Goal: Check status: Check status

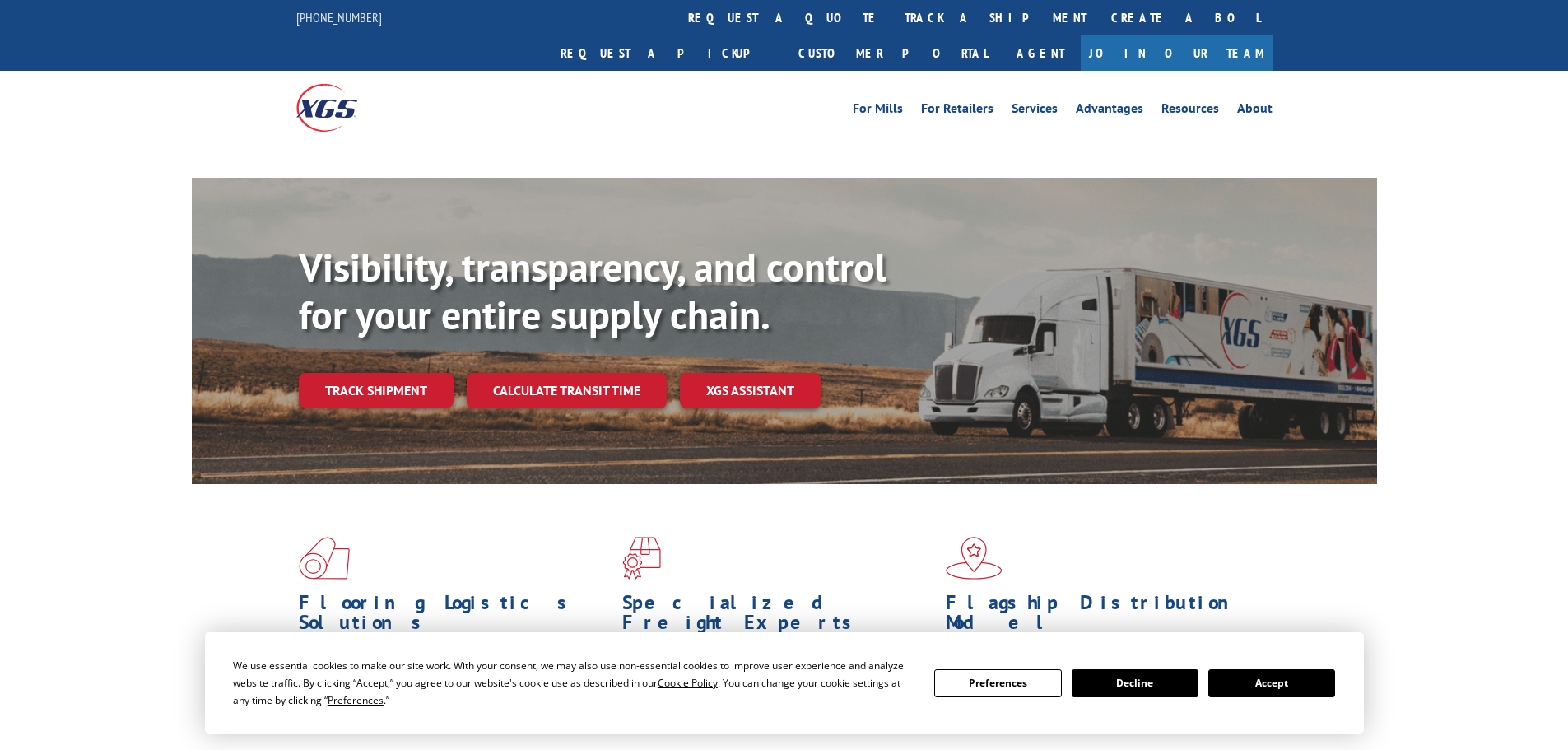
click at [419, 364] on div "Visibility, transparency, and control for your entire supply chain. Track shipm…" at bounding box center [837, 358] width 1078 height 230
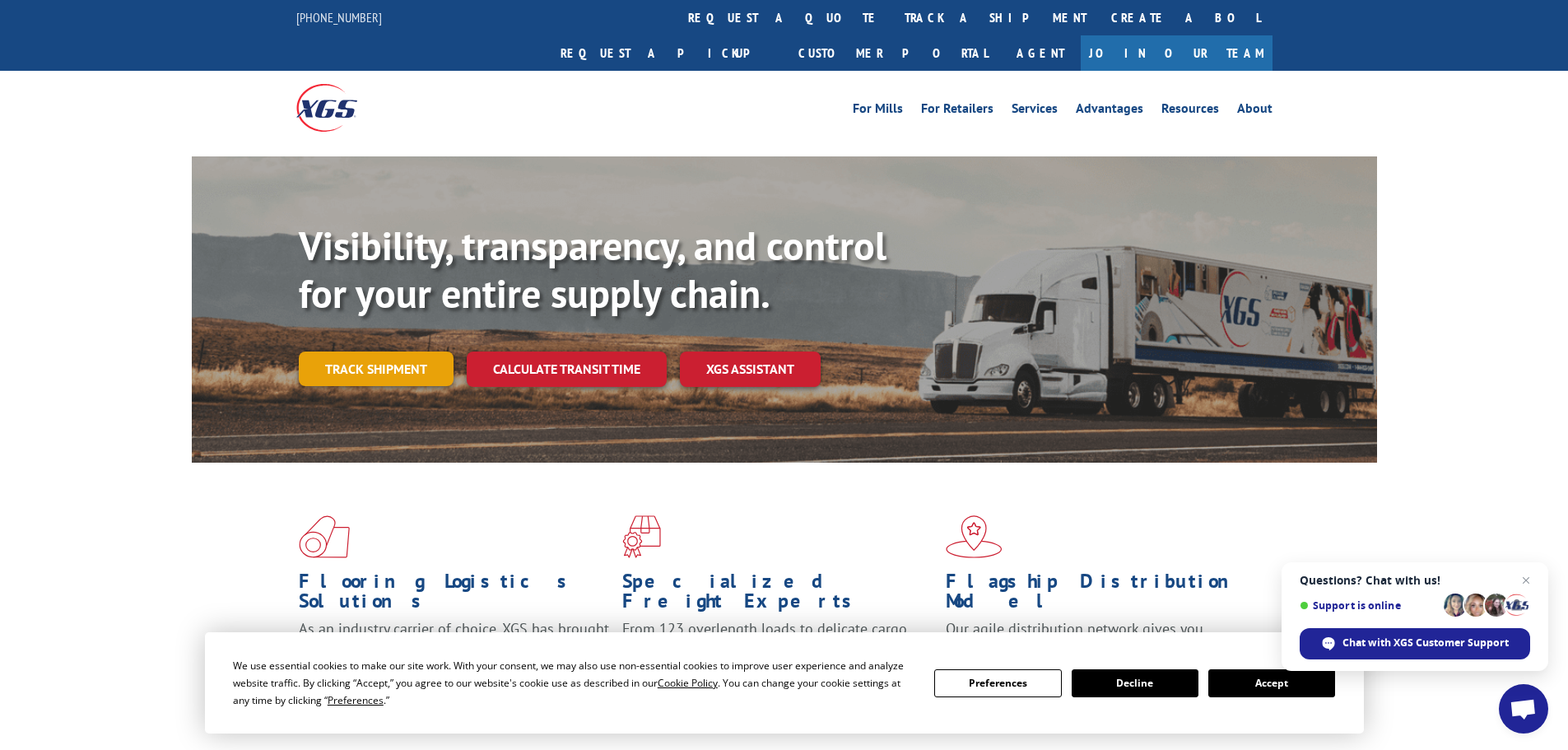
click at [348, 352] on link "Track shipment" at bounding box center [376, 369] width 155 height 35
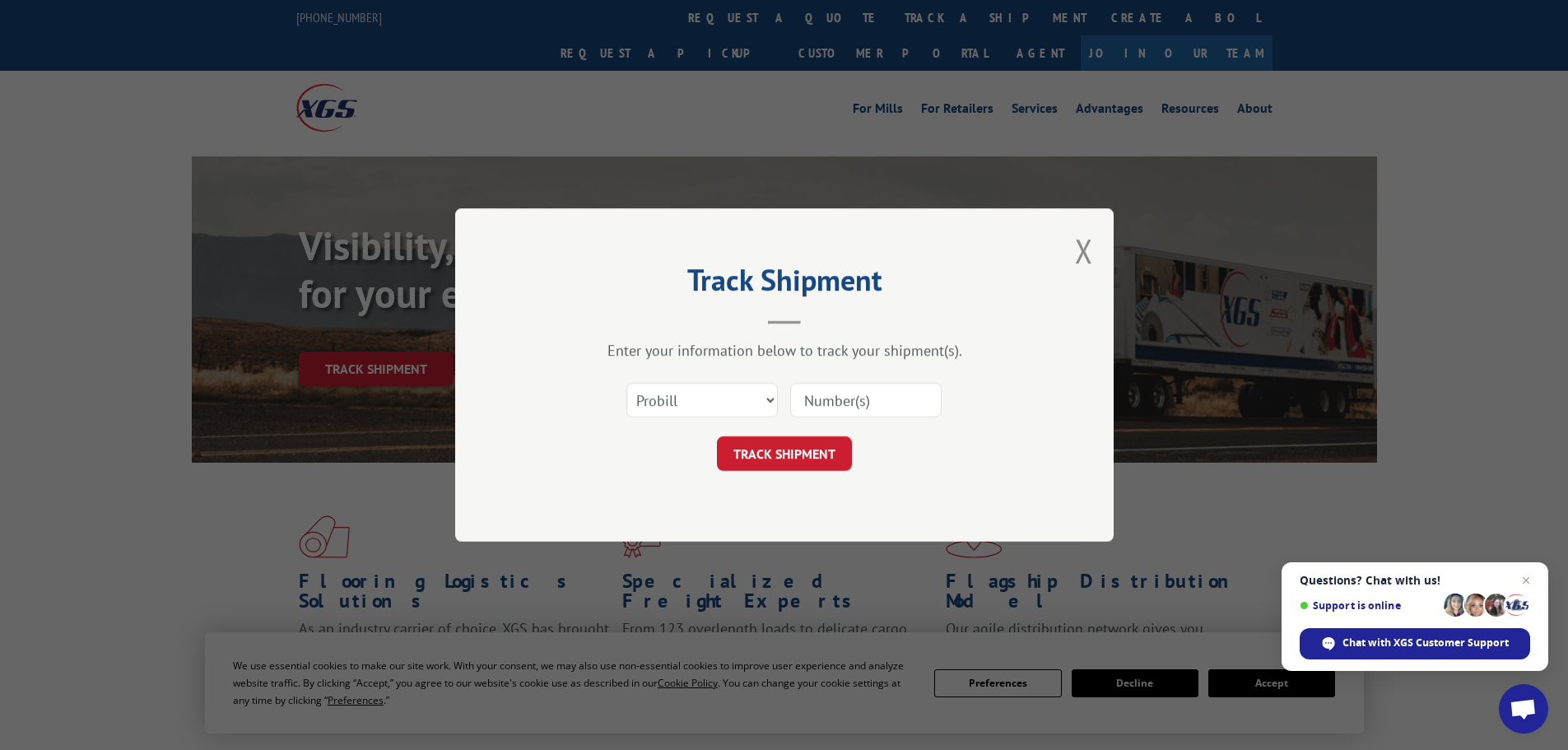
paste input "261818250903"
type input "261818250903"
click at [801, 452] on button "TRACK SHIPMENT" at bounding box center [784, 453] width 135 height 35
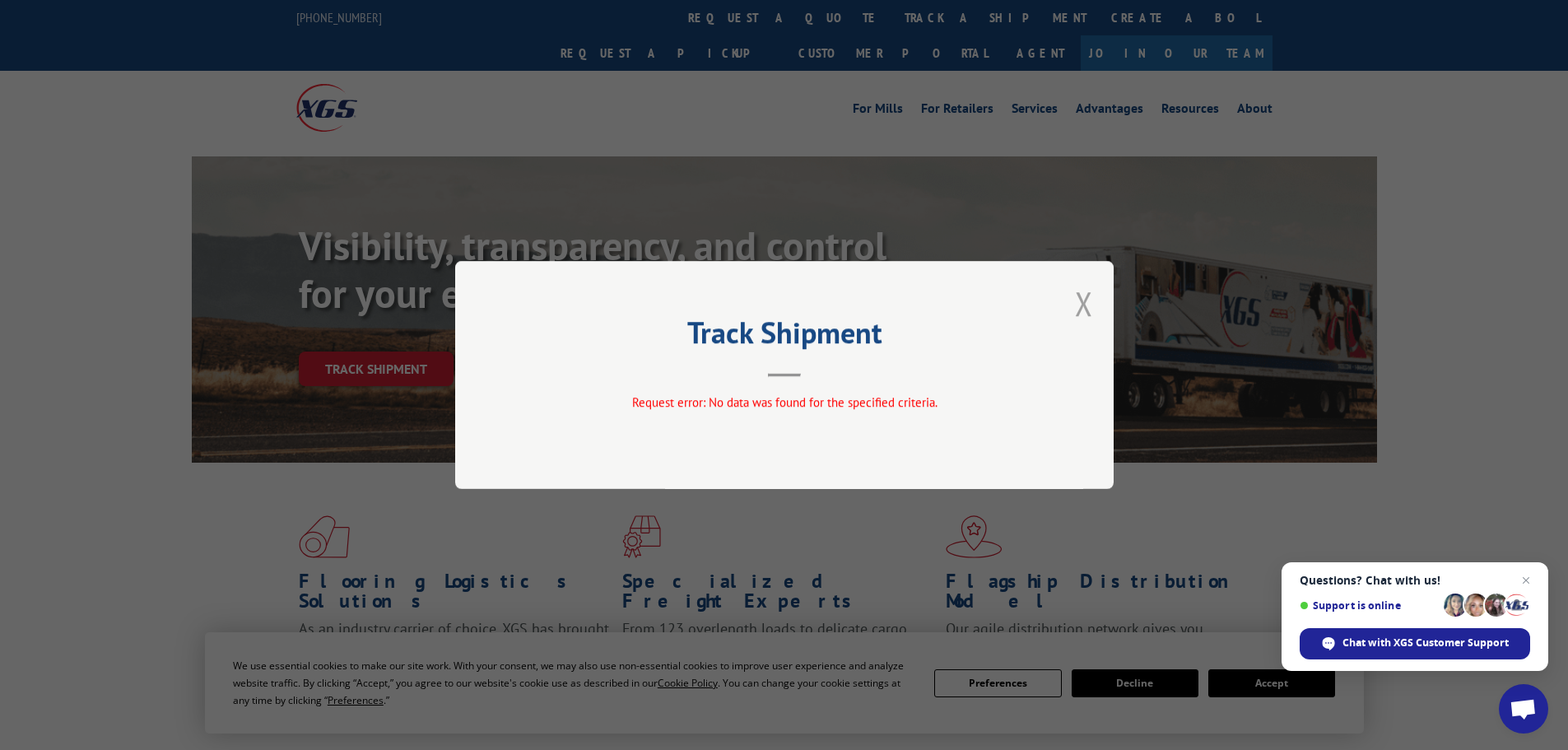
click at [1087, 305] on button "Close modal" at bounding box center [1083, 303] width 18 height 44
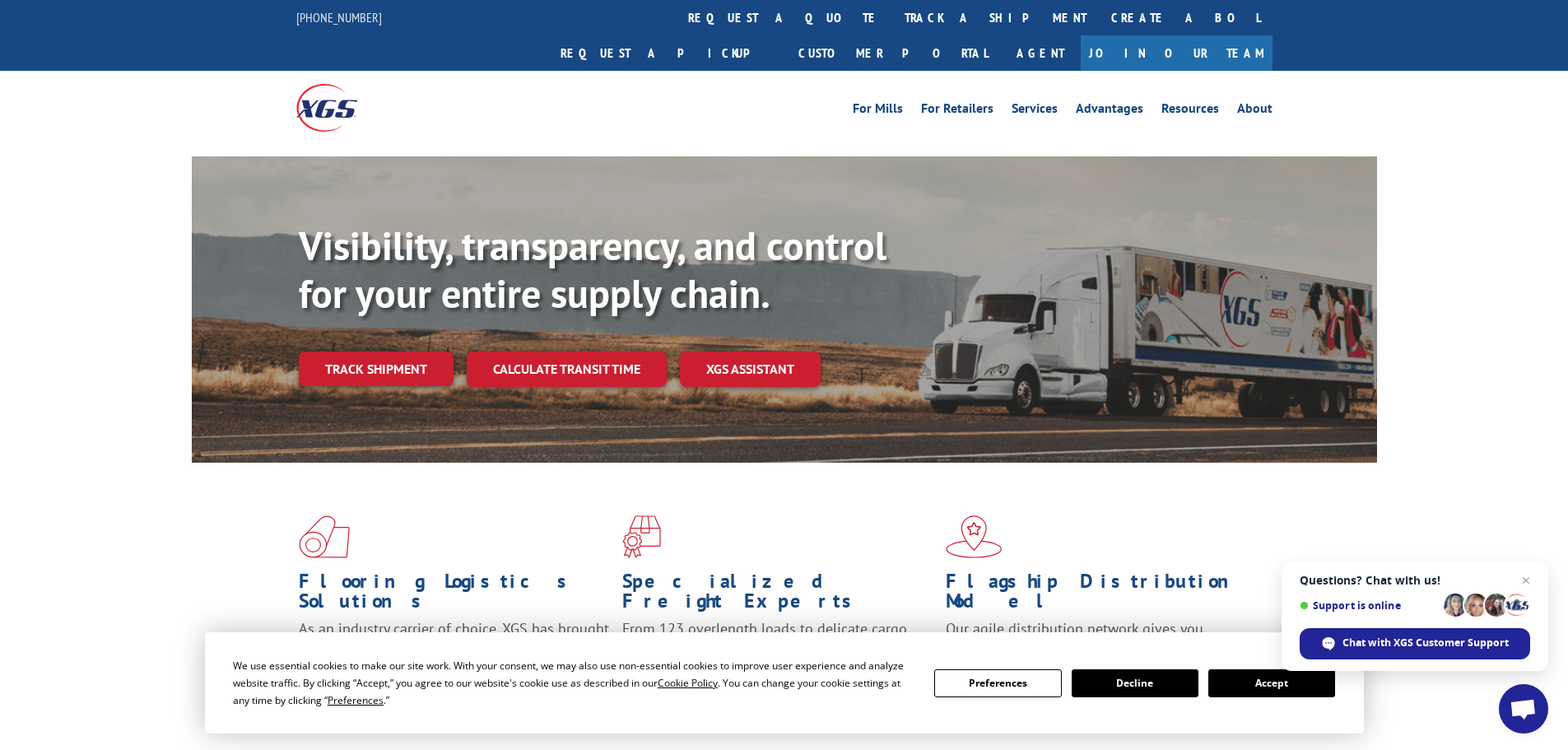
click at [400, 365] on div "Visibility, transparency, and control for your entire supply chain. Track shipm…" at bounding box center [837, 337] width 1078 height 230
click at [396, 352] on link "Track shipment" at bounding box center [376, 369] width 155 height 35
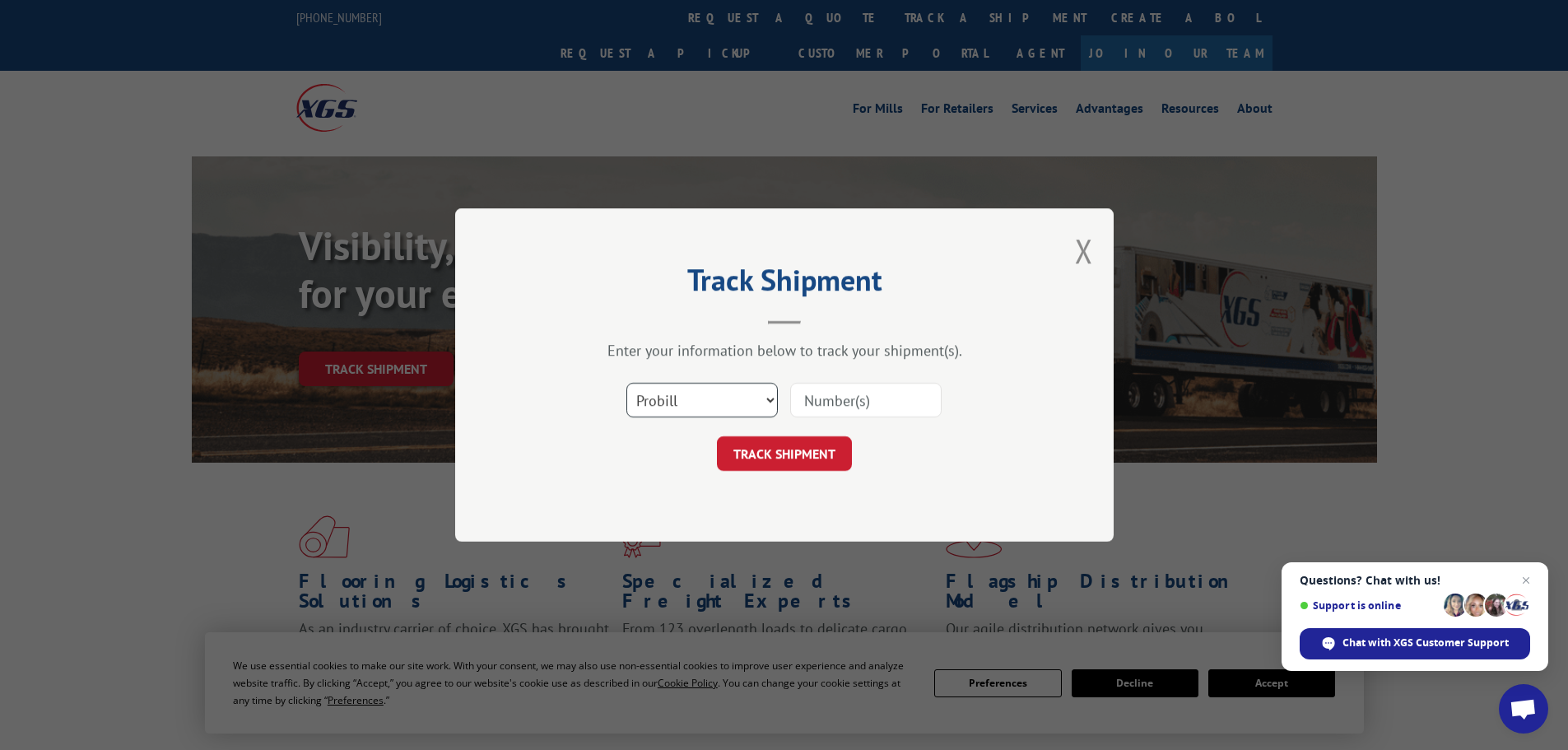
click at [716, 401] on select "Select category... Probill BOL PO" at bounding box center [702, 400] width 151 height 35
select select "bol"
click at [627, 383] on select "Select category... Probill BOL PO" at bounding box center [702, 400] width 151 height 35
paste input "448108"
type input "448108"
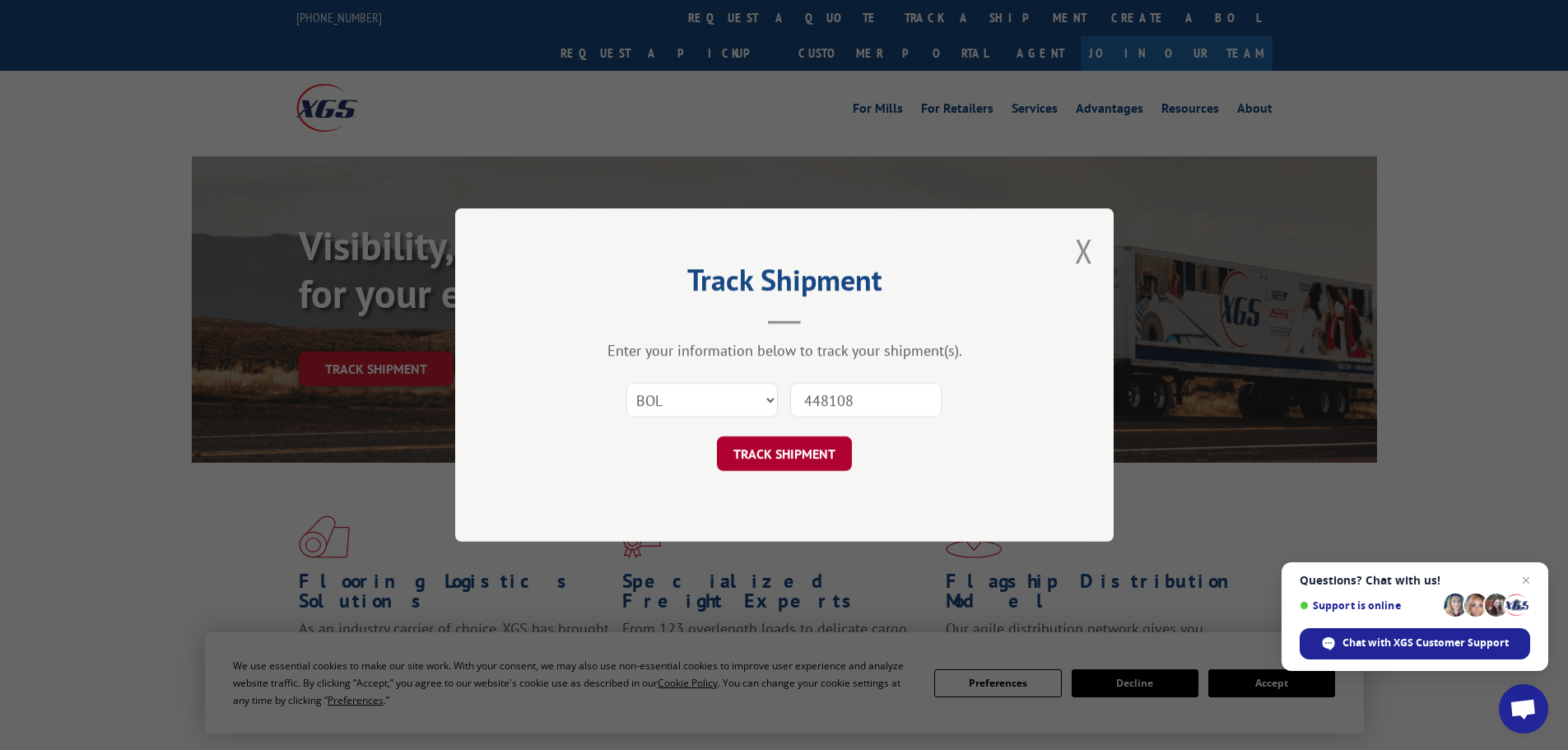
click at [821, 471] on button "TRACK SHIPMENT" at bounding box center [784, 453] width 135 height 35
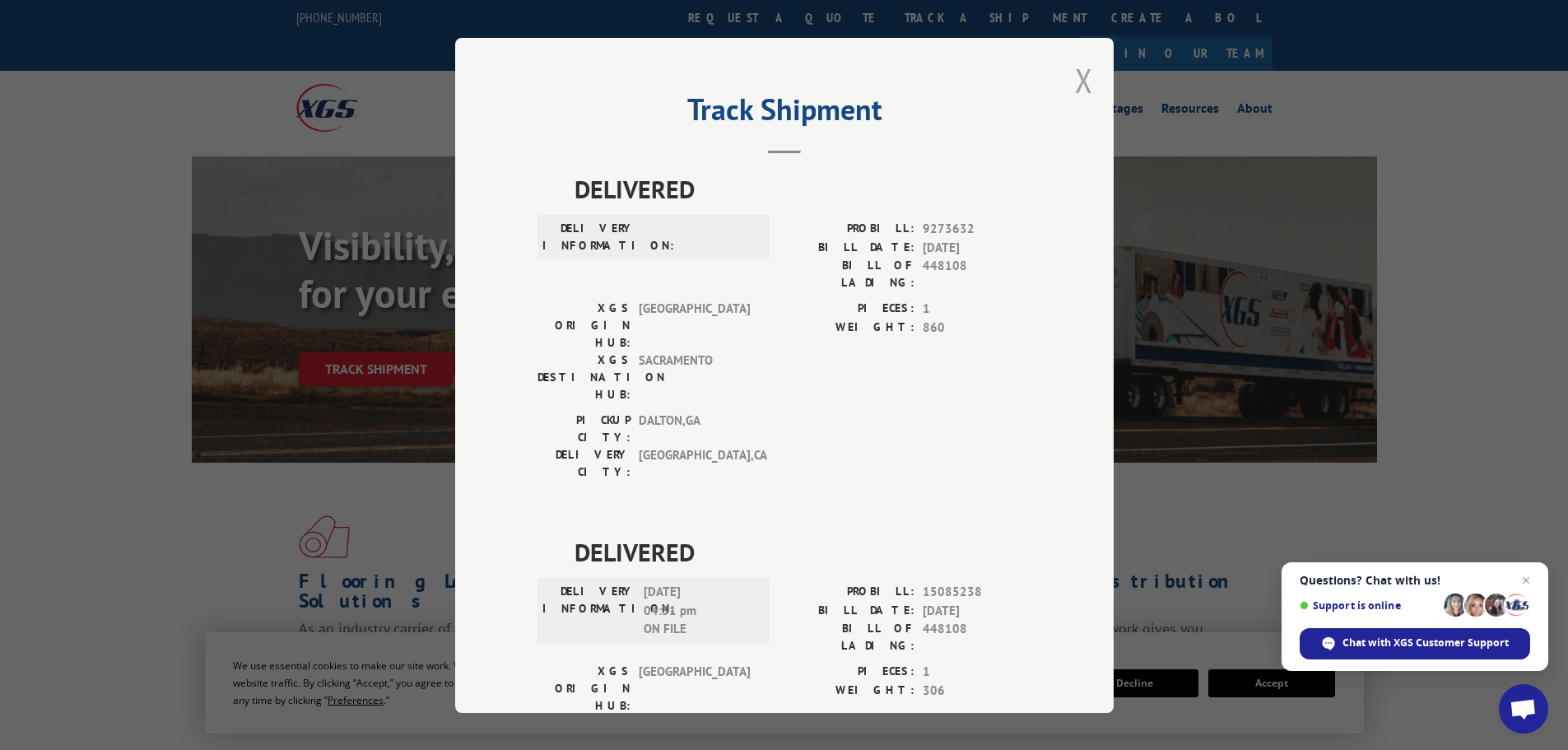
click at [1085, 76] on button "Close modal" at bounding box center [1083, 80] width 18 height 44
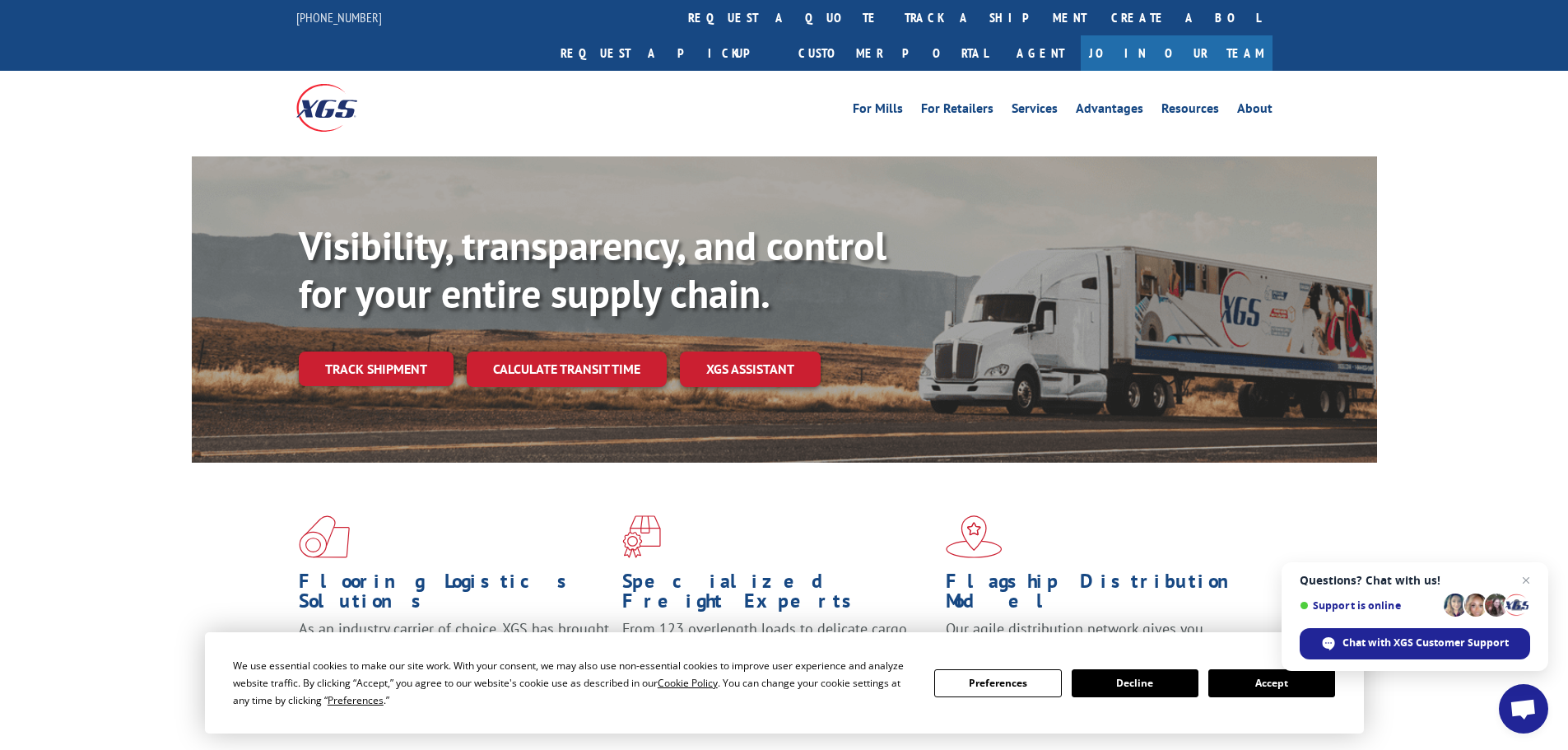
drag, startPoint x: 357, startPoint y: 333, endPoint x: 349, endPoint y: 201, distance: 132.2
click at [358, 352] on link "Track shipment" at bounding box center [376, 369] width 155 height 35
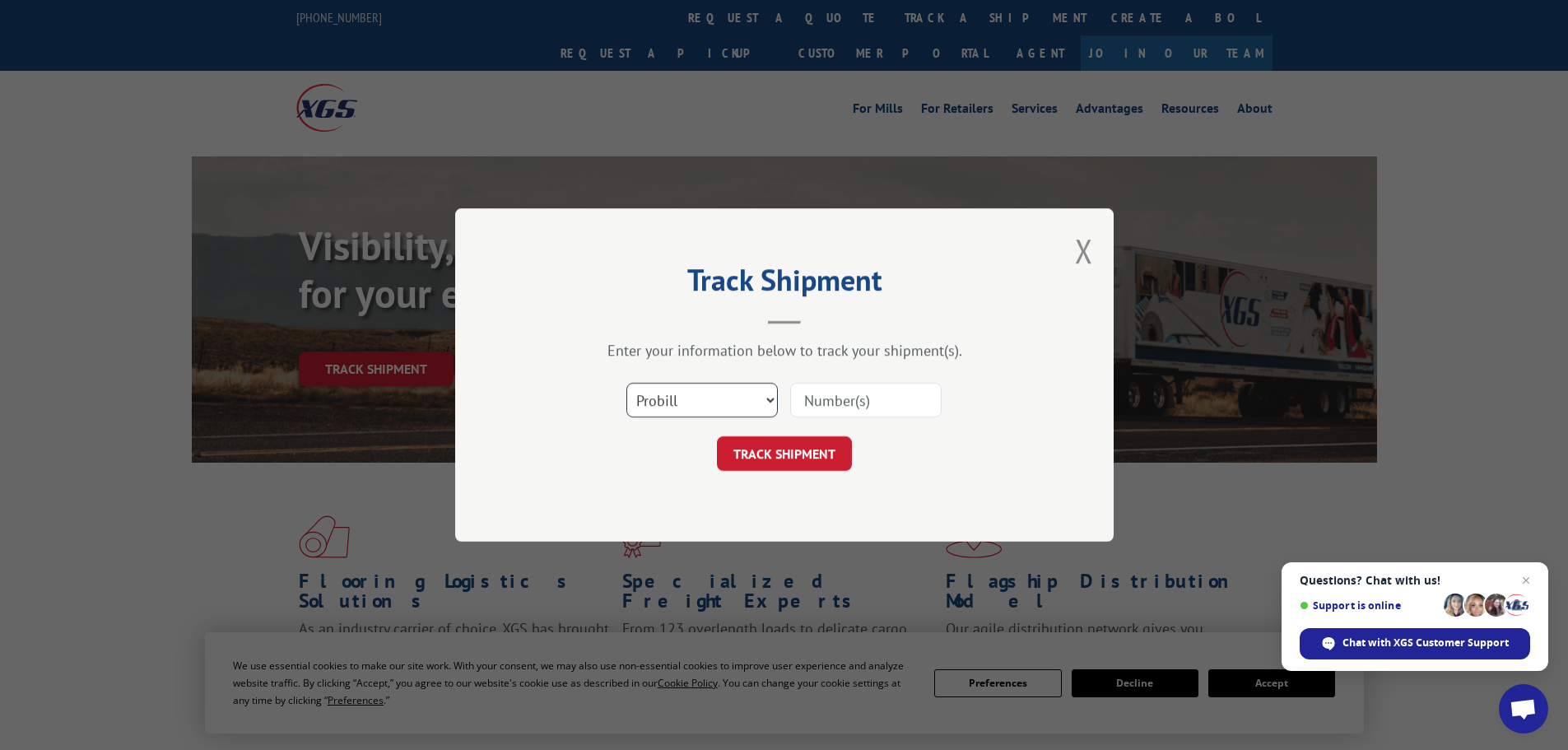
drag, startPoint x: 735, startPoint y: 399, endPoint x: 735, endPoint y: 416, distance: 17.0
click at [735, 399] on select "Select category... Probill BOL PO" at bounding box center [702, 400] width 151 height 35
select select "po"
click at [627, 383] on select "Select category... Probill BOL PO" at bounding box center [702, 400] width 151 height 35
paste input "63515269"
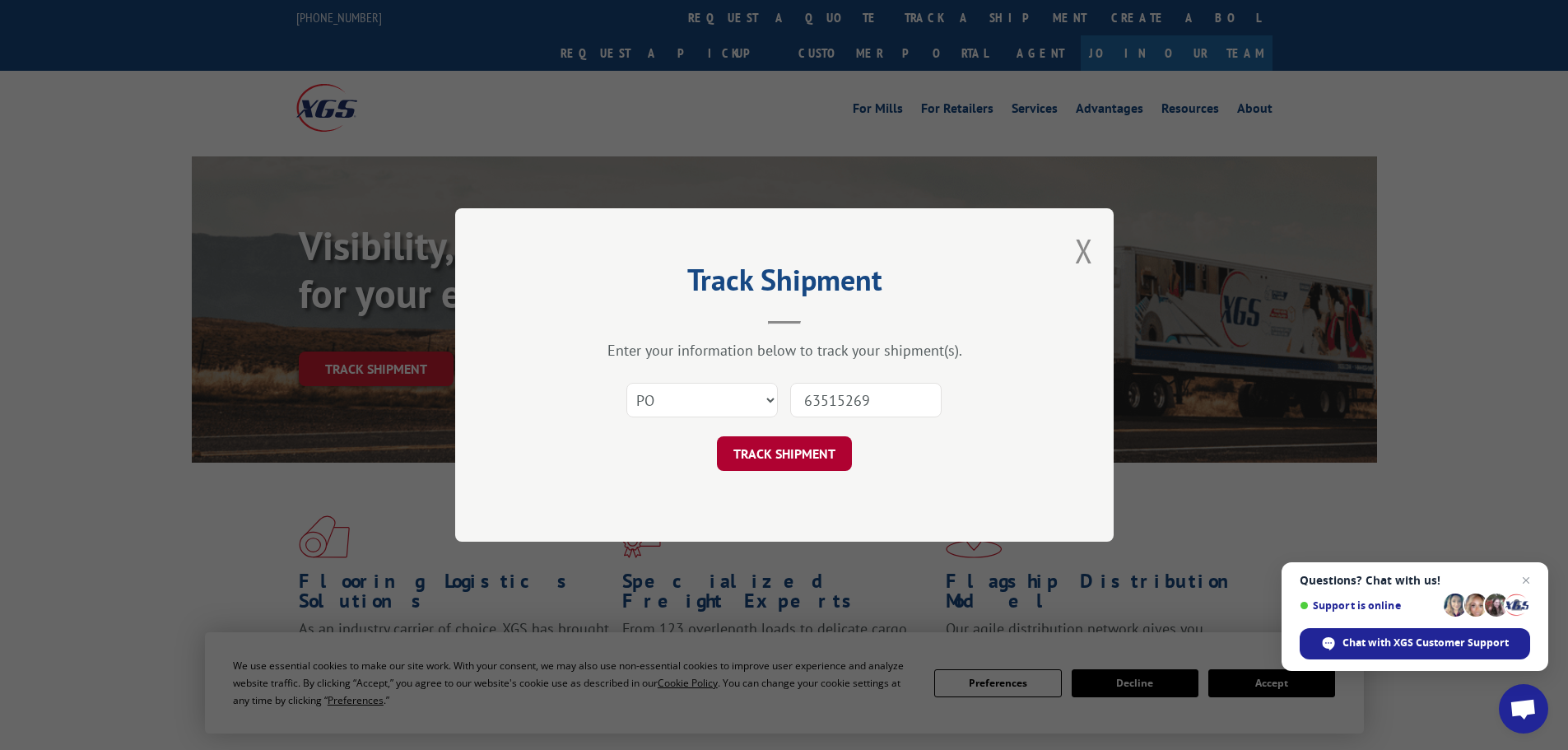
type input "63515269"
click at [772, 464] on button "TRACK SHIPMENT" at bounding box center [784, 453] width 135 height 35
